Goal: Communication & Community: Answer question/provide support

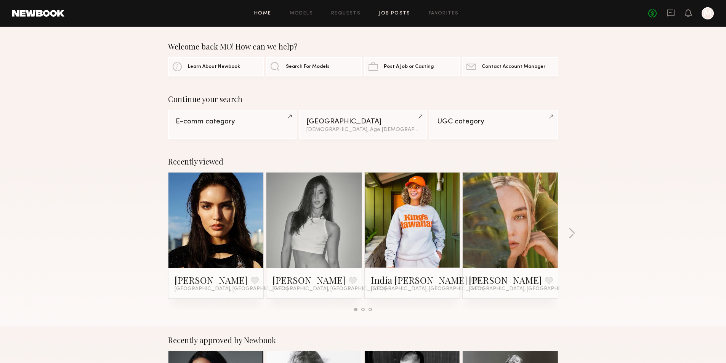
click at [397, 12] on link "Job Posts" at bounding box center [395, 13] width 32 height 5
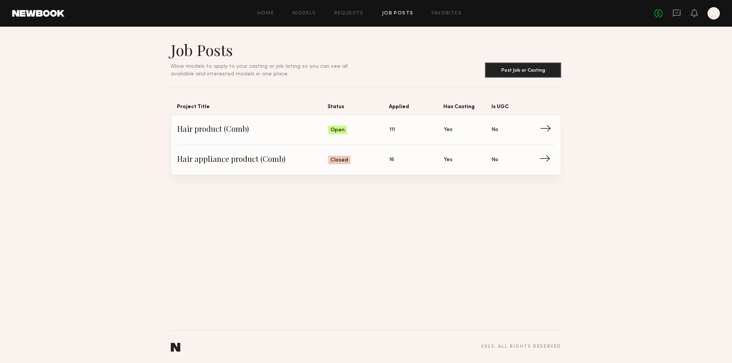
click at [236, 134] on span "Hair product (Comb)" at bounding box center [252, 129] width 151 height 11
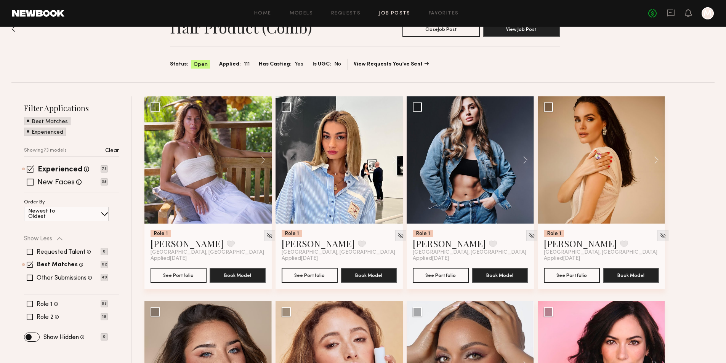
scroll to position [38, 0]
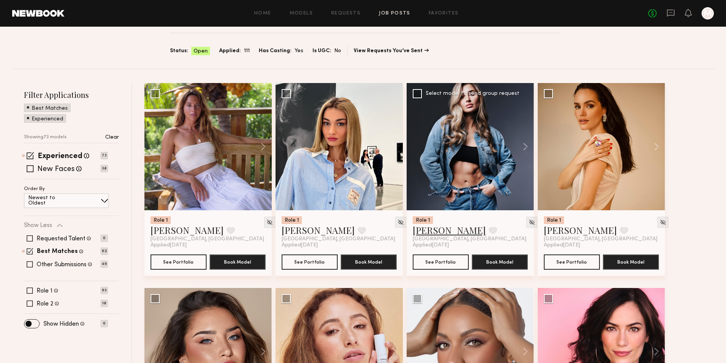
click at [438, 235] on link "[PERSON_NAME]" at bounding box center [449, 230] width 73 height 12
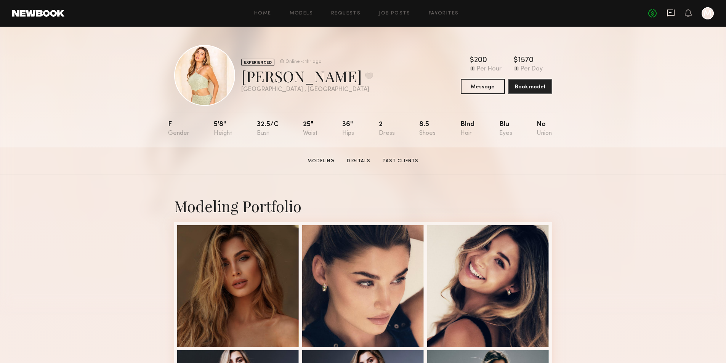
click at [671, 17] on icon at bounding box center [671, 13] width 8 height 8
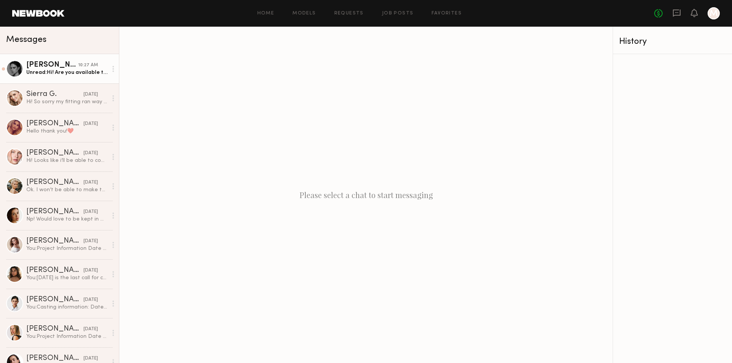
click at [86, 73] on div "Unread: Hi! Are you available this weekend for a casting?" at bounding box center [66, 72] width 81 height 7
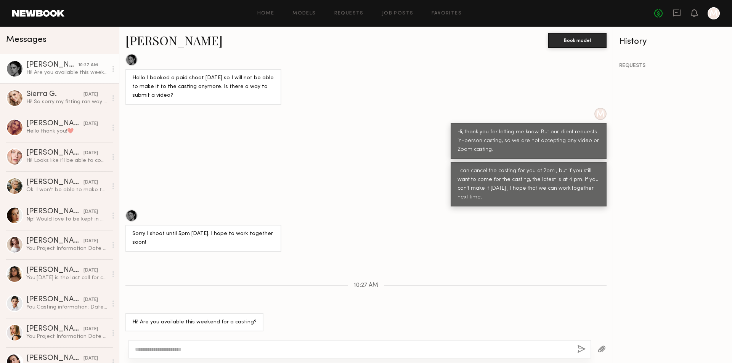
scroll to position [386, 0]
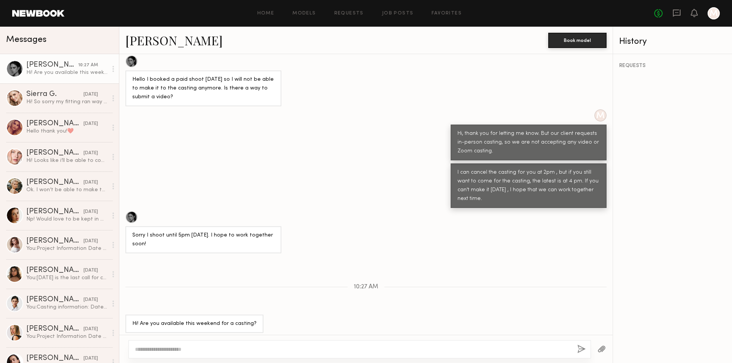
click at [204, 351] on textarea at bounding box center [353, 350] width 436 height 8
type textarea "**********"
